Goal: Transaction & Acquisition: Obtain resource

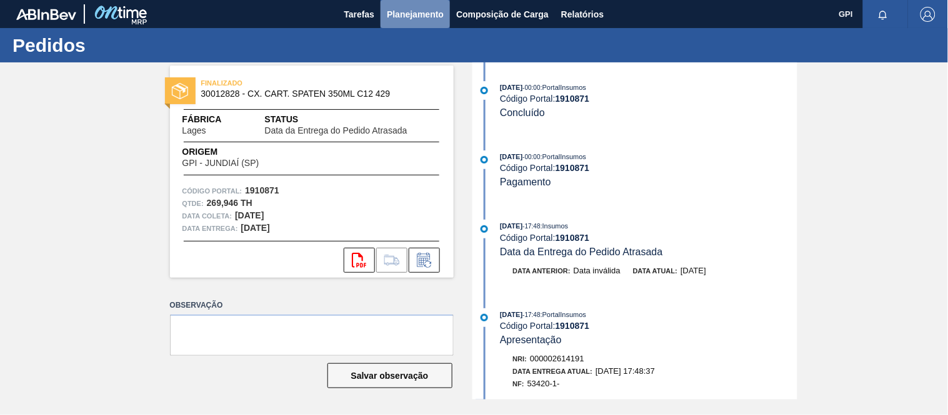
click at [402, 12] on span "Planejamento" at bounding box center [415, 14] width 57 height 15
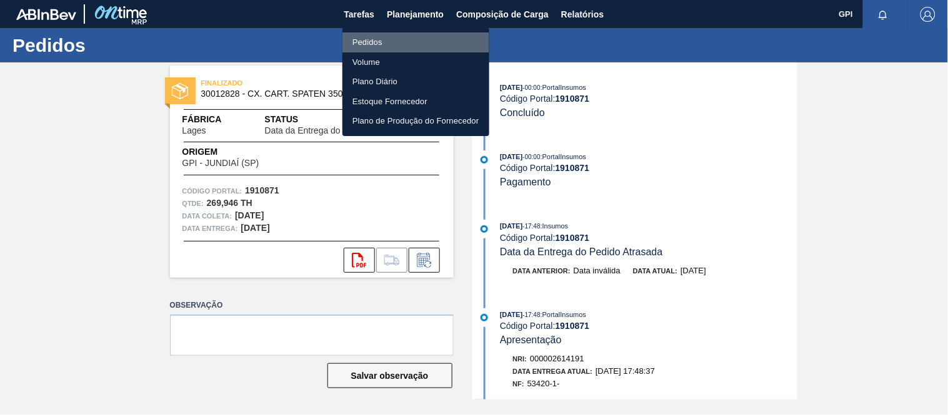
click at [389, 41] on li "Pedidos" at bounding box center [415, 42] width 147 height 20
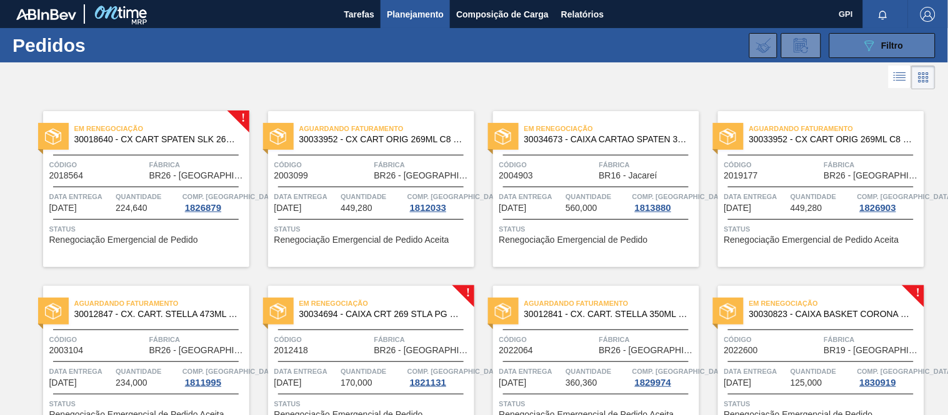
click at [877, 47] on div "089F7B8B-B2A5-4AFE-B5C0-19BA573D28AC Filtro" at bounding box center [882, 45] width 42 height 15
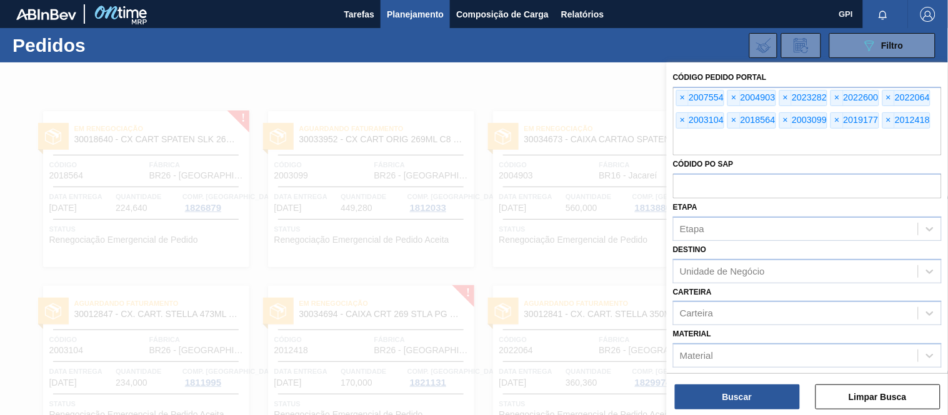
click at [614, 73] on div at bounding box center [474, 269] width 948 height 415
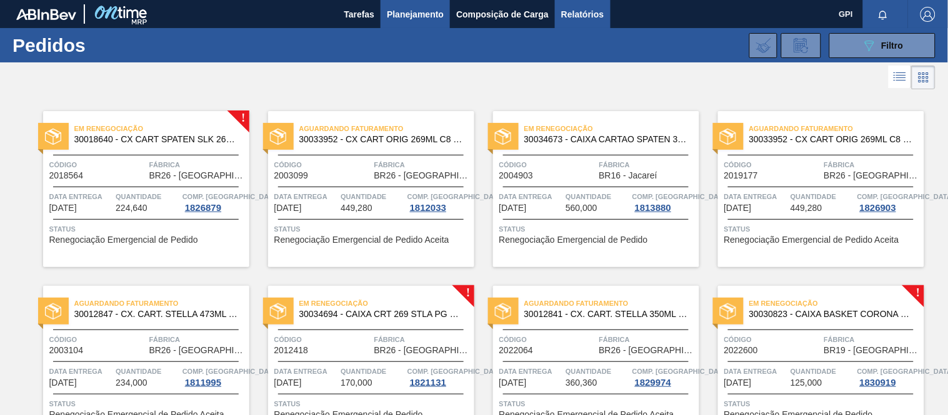
click at [581, 7] on span "Relatórios" at bounding box center [582, 14] width 42 height 15
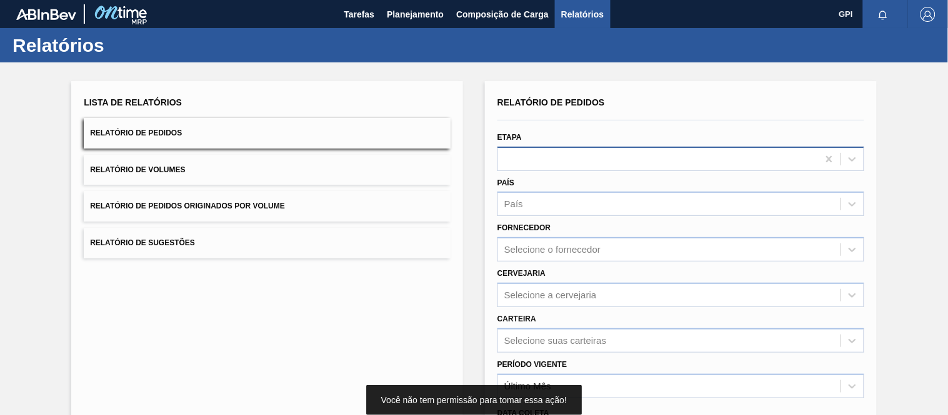
click at [521, 163] on div at bounding box center [658, 159] width 320 height 18
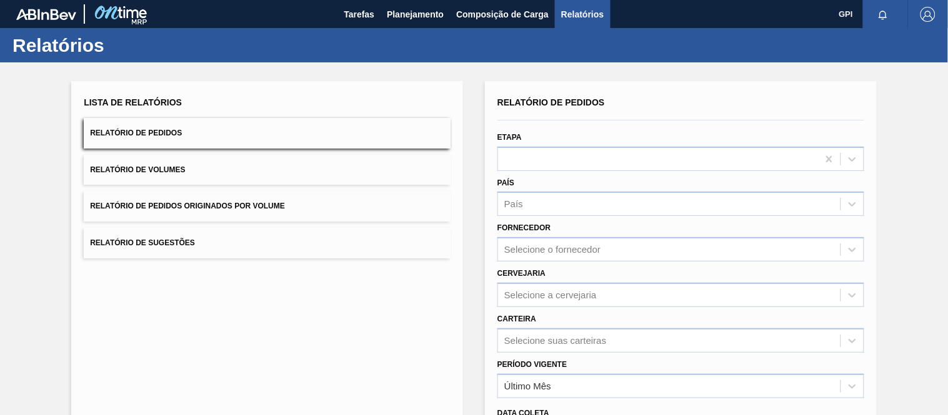
click at [540, 83] on div "Relatório de Pedidos Etapa País País Fornecedor Selecione o fornecedor Cervejar…" at bounding box center [681, 322] width 392 height 482
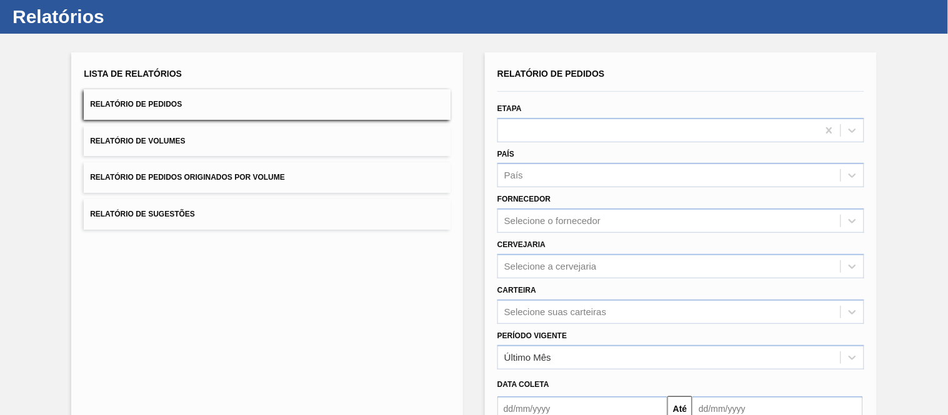
scroll to position [52, 0]
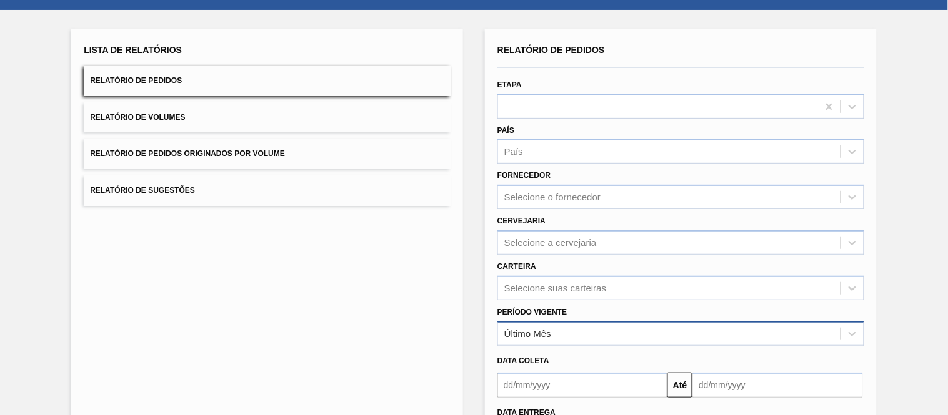
drag, startPoint x: 626, startPoint y: 331, endPoint x: 619, endPoint y: 338, distance: 9.7
click at [625, 332] on div "Último Mês" at bounding box center [669, 334] width 342 height 18
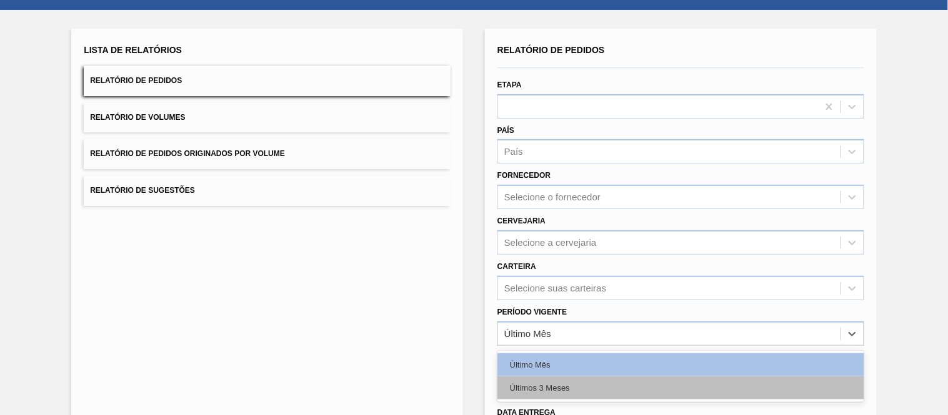
click at [589, 379] on div "Últimos 3 Meses" at bounding box center [680, 388] width 367 height 23
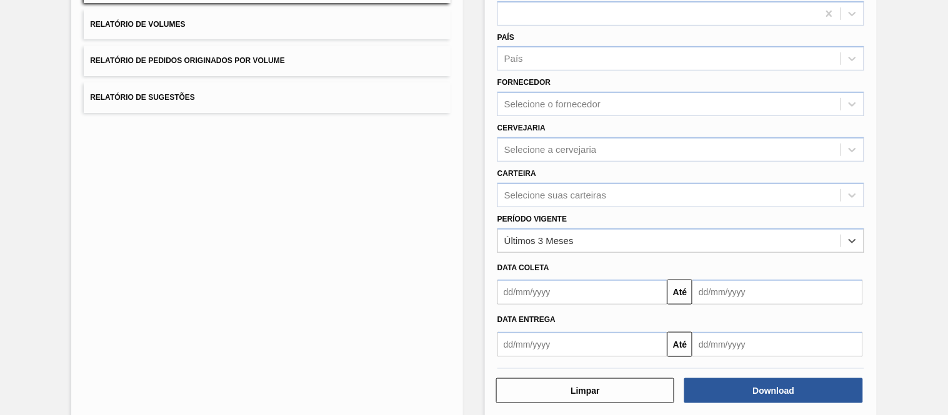
scroll to position [159, 0]
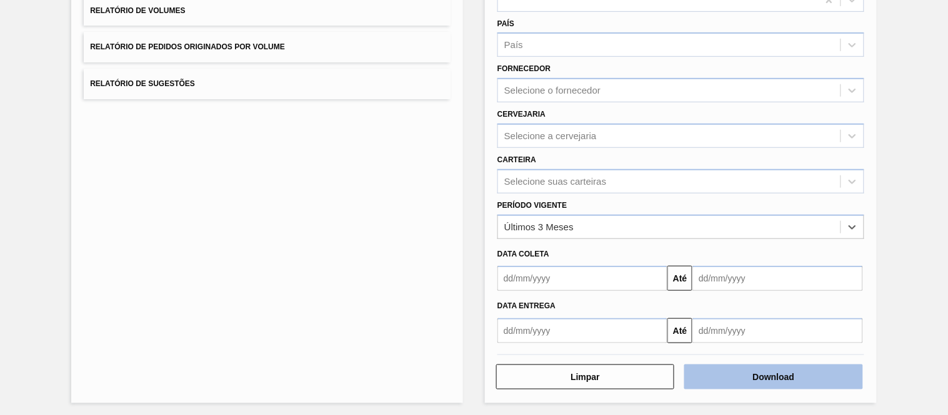
click at [777, 370] on button "Download" at bounding box center [773, 377] width 178 height 25
